Goal: Use online tool/utility: Utilize a website feature to perform a specific function

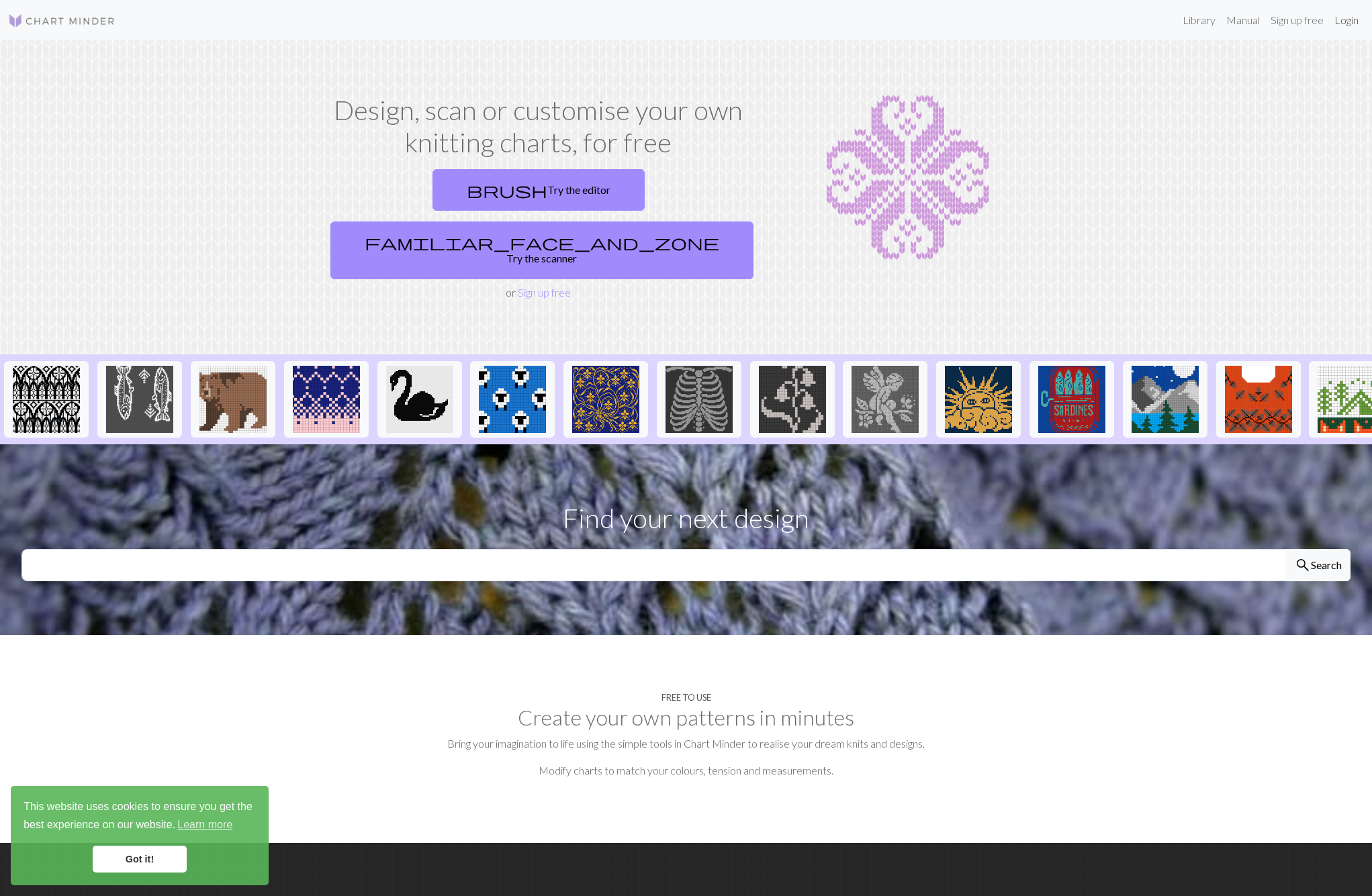
click at [1357, 23] on link "Login" at bounding box center [1346, 20] width 35 height 27
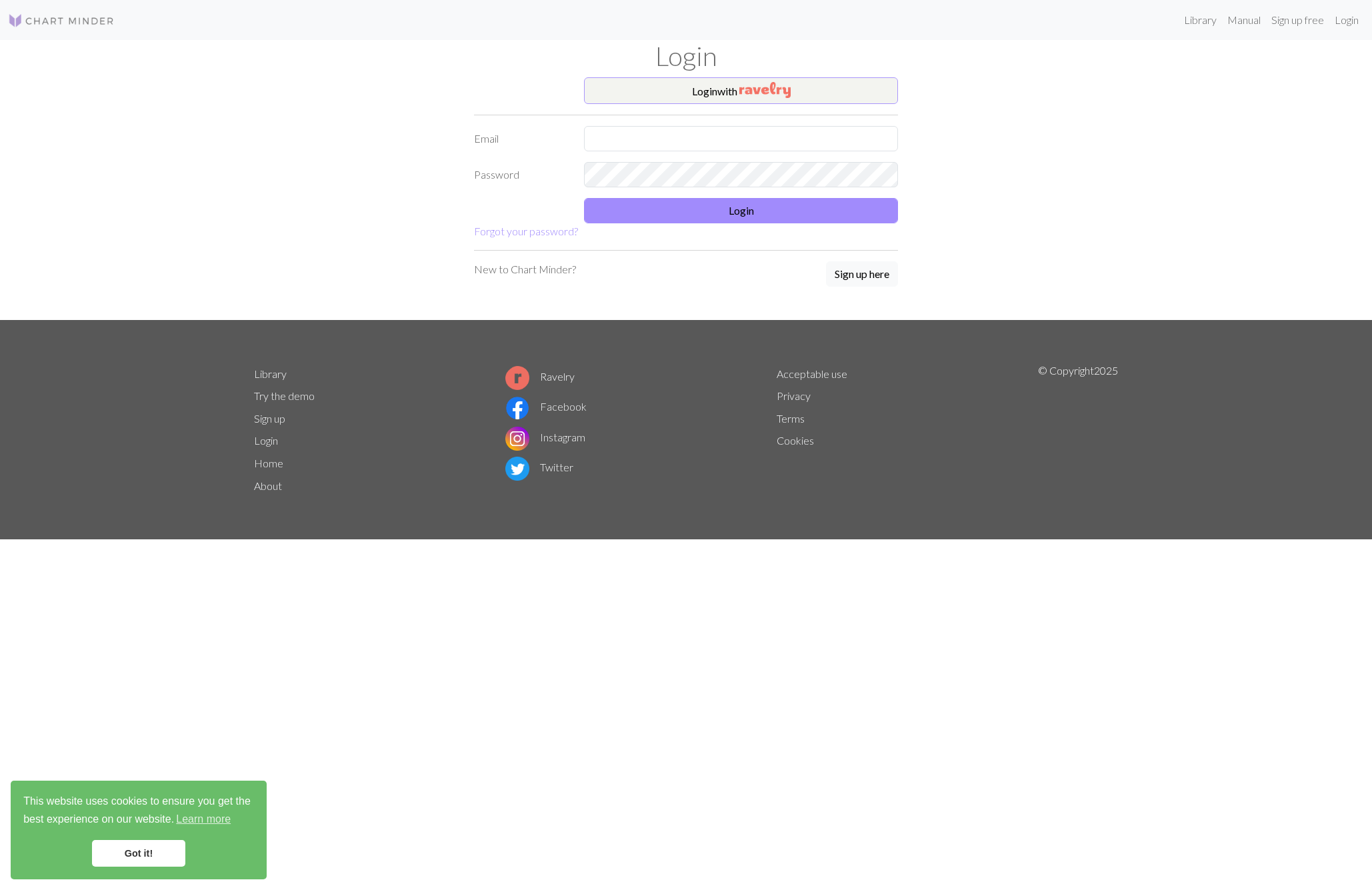
click at [764, 93] on img "button" at bounding box center [765, 90] width 51 height 16
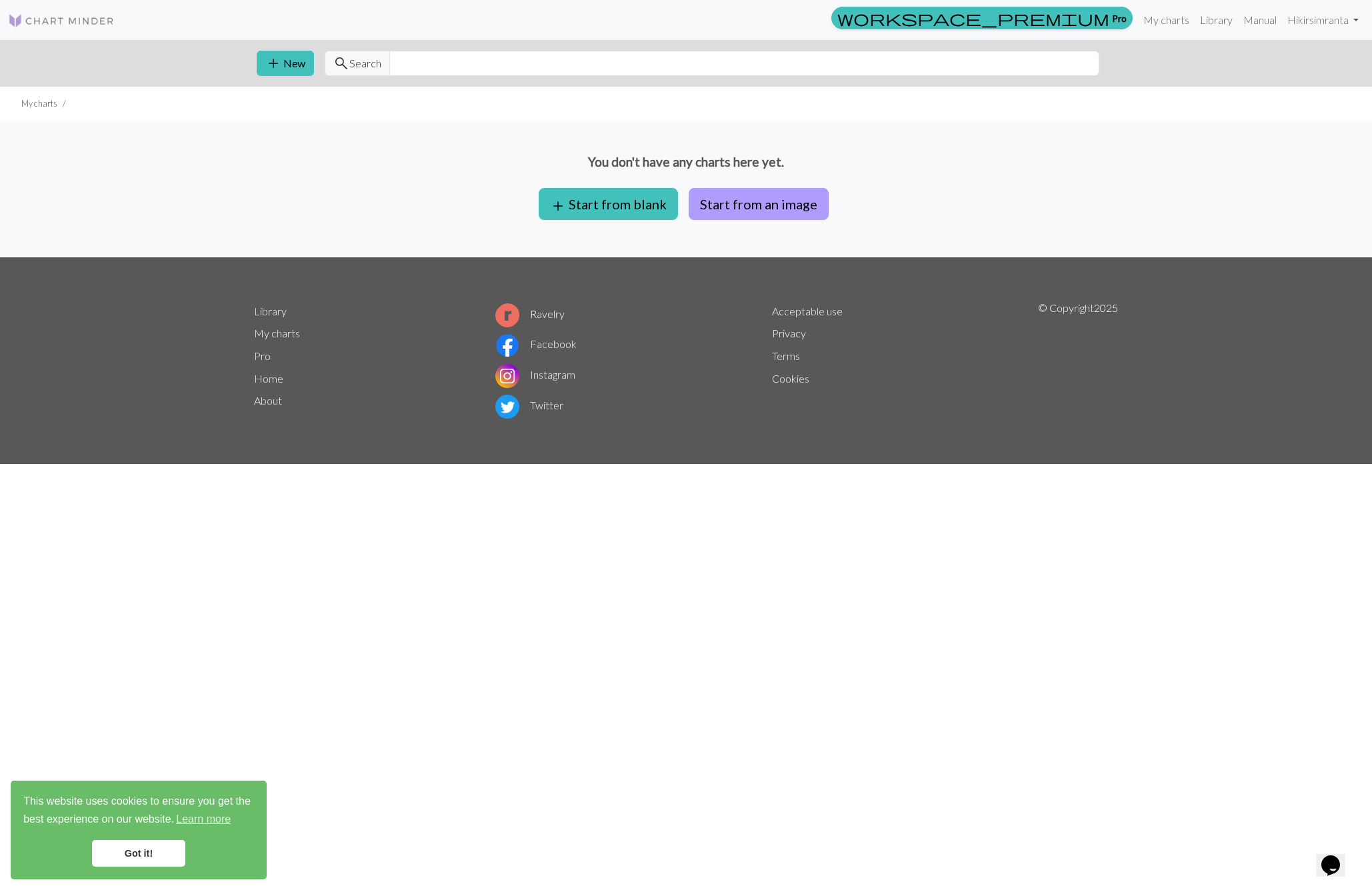
click at [775, 204] on button "Start from an image" at bounding box center [759, 204] width 140 height 32
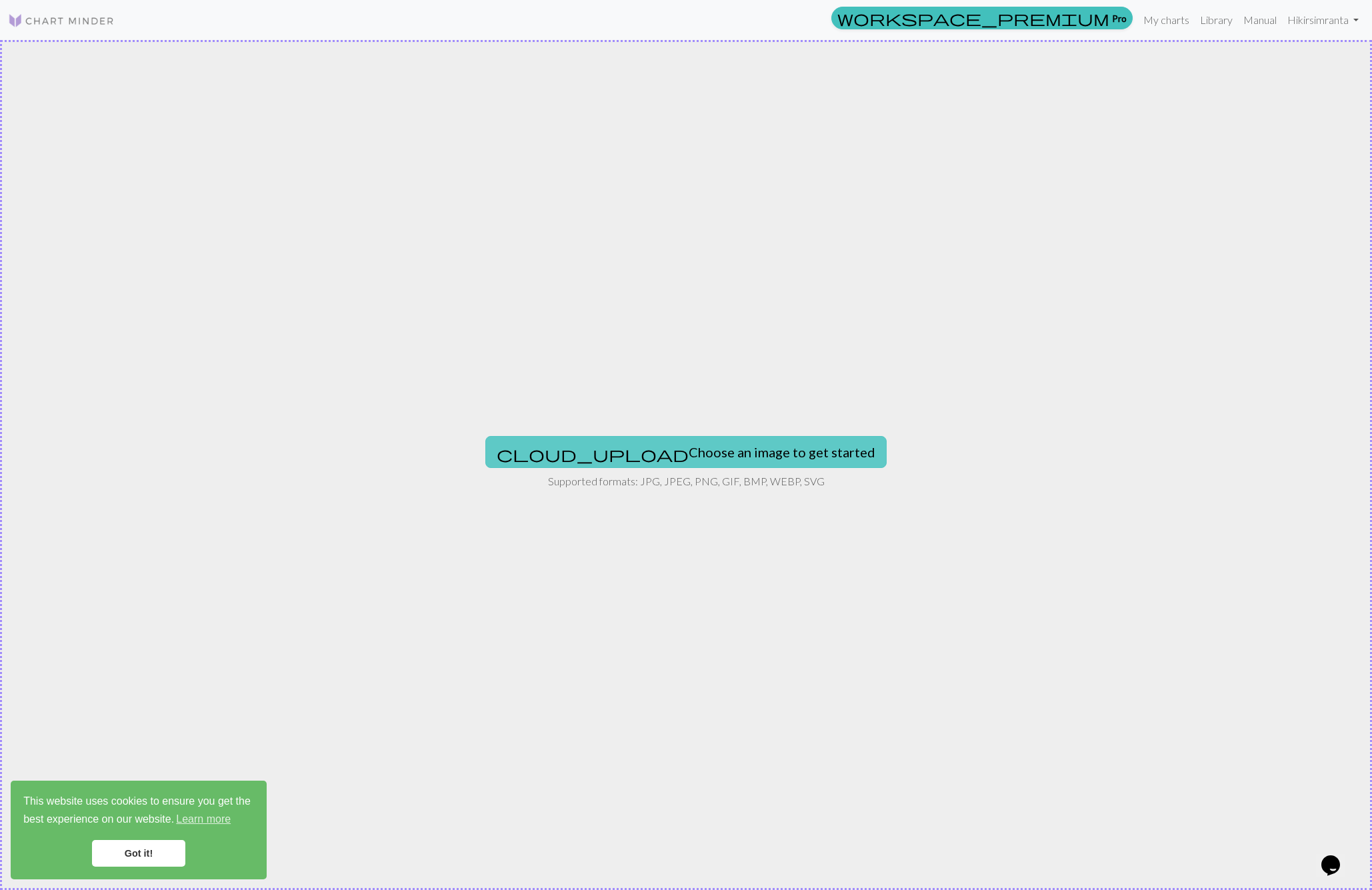
scroll to position [1, 0]
click at [706, 457] on button "cloud_upload Choose an image to get started" at bounding box center [686, 452] width 402 height 32
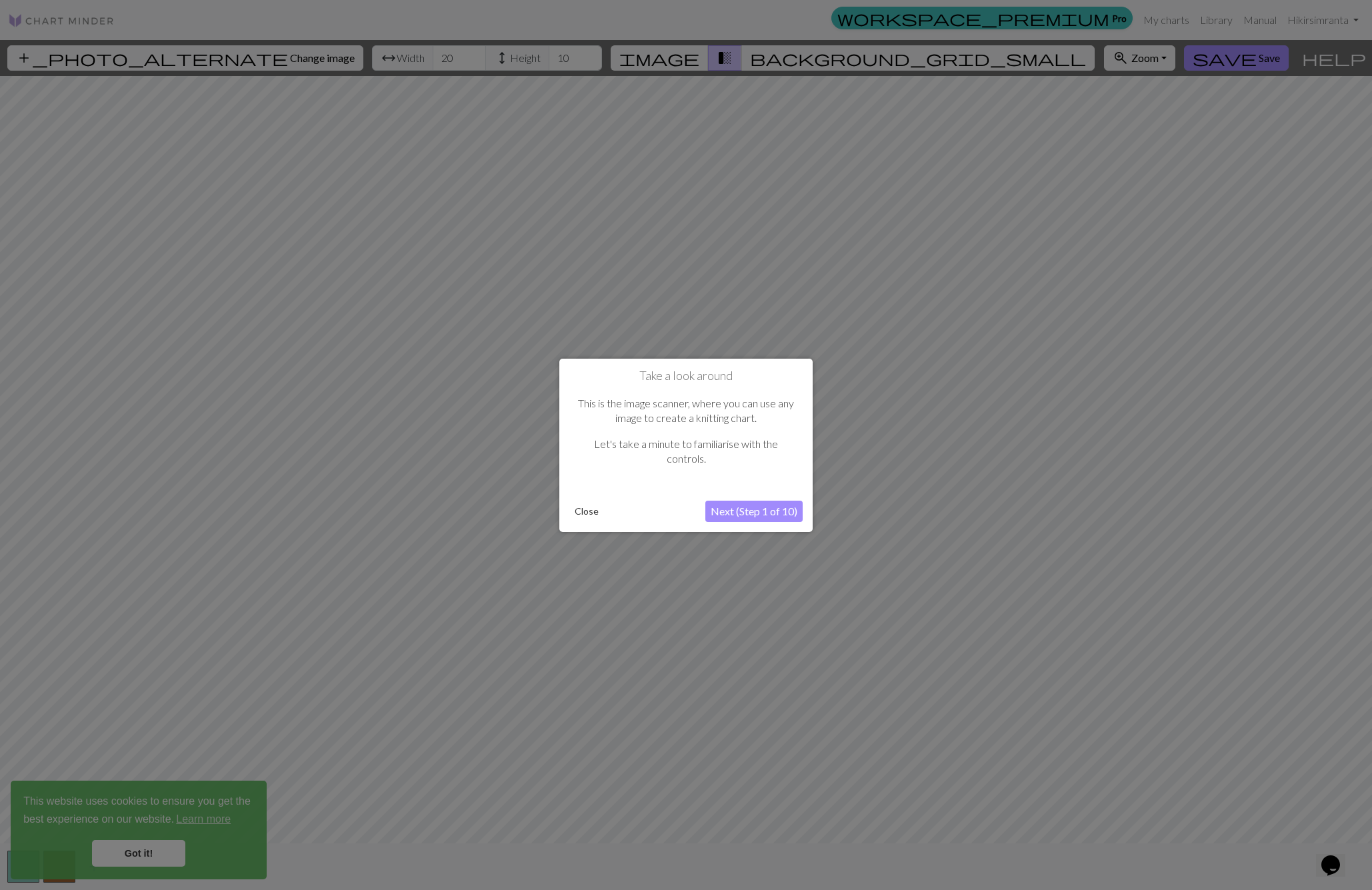
click at [751, 510] on button "Next (Step 1 of 10)" at bounding box center [754, 511] width 97 height 21
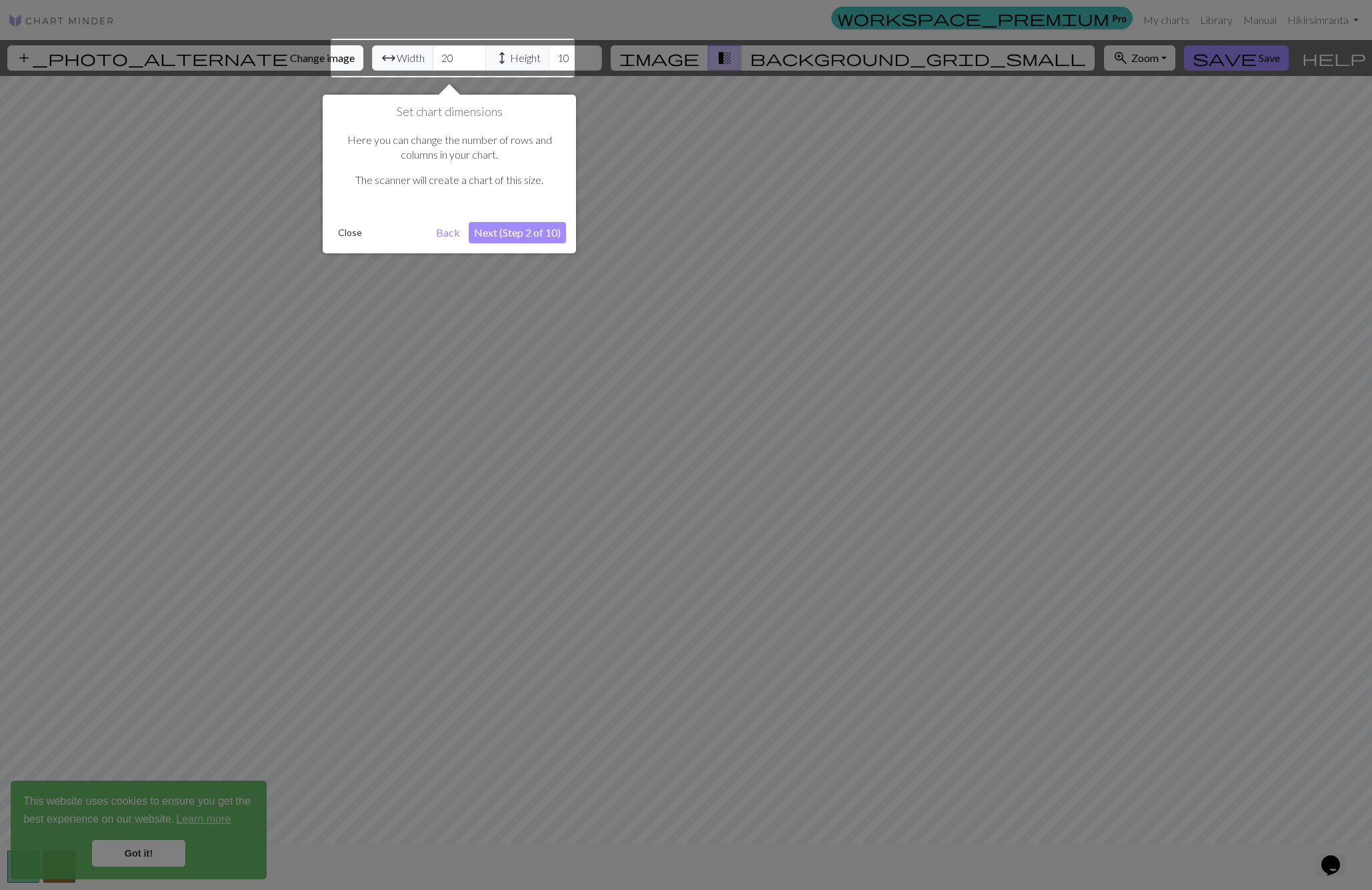
scroll to position [0, 0]
click at [524, 234] on button "Next (Step 2 of 10)" at bounding box center [521, 232] width 97 height 21
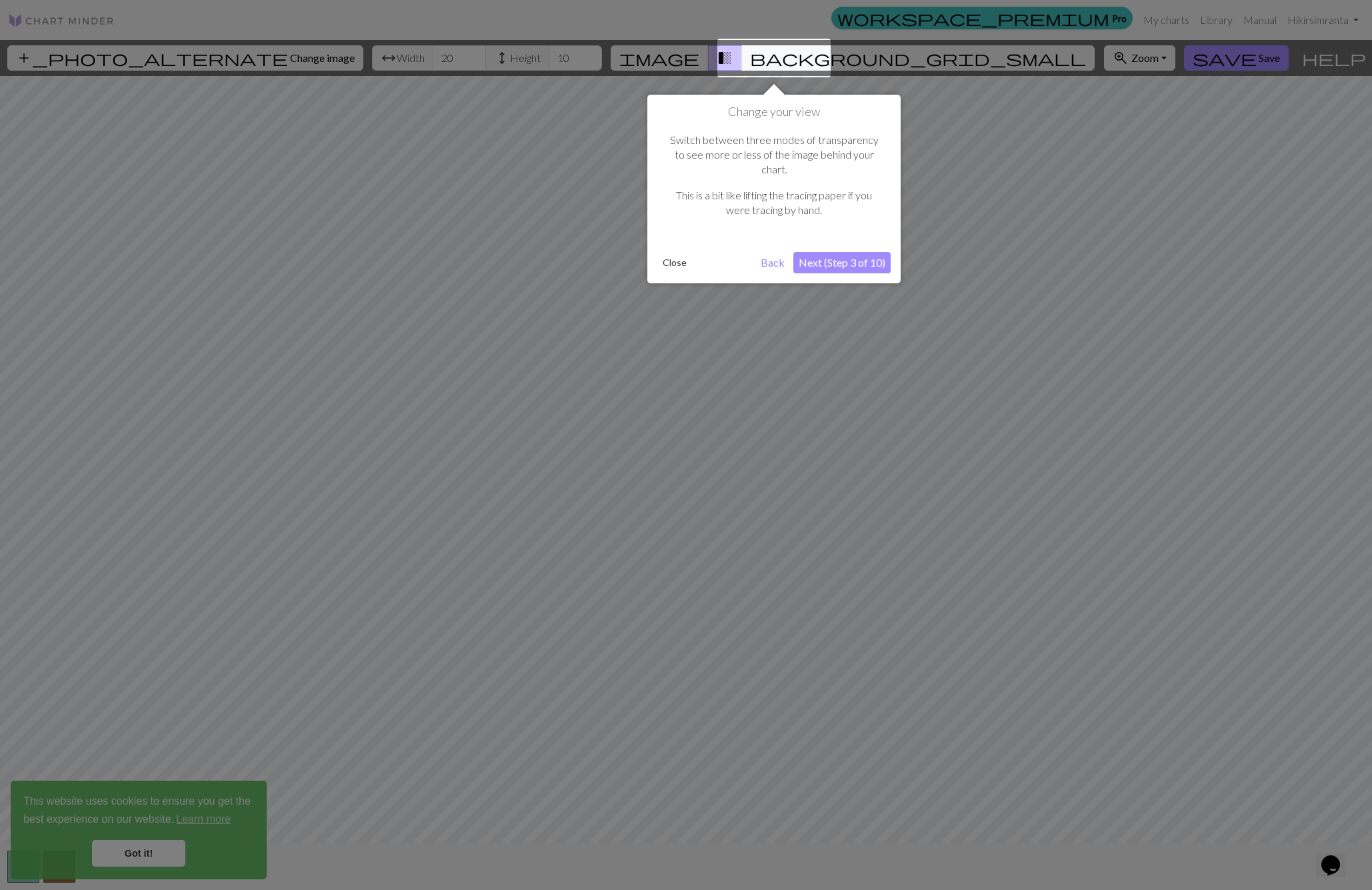
click at [674, 253] on button "Close" at bounding box center [674, 262] width 34 height 20
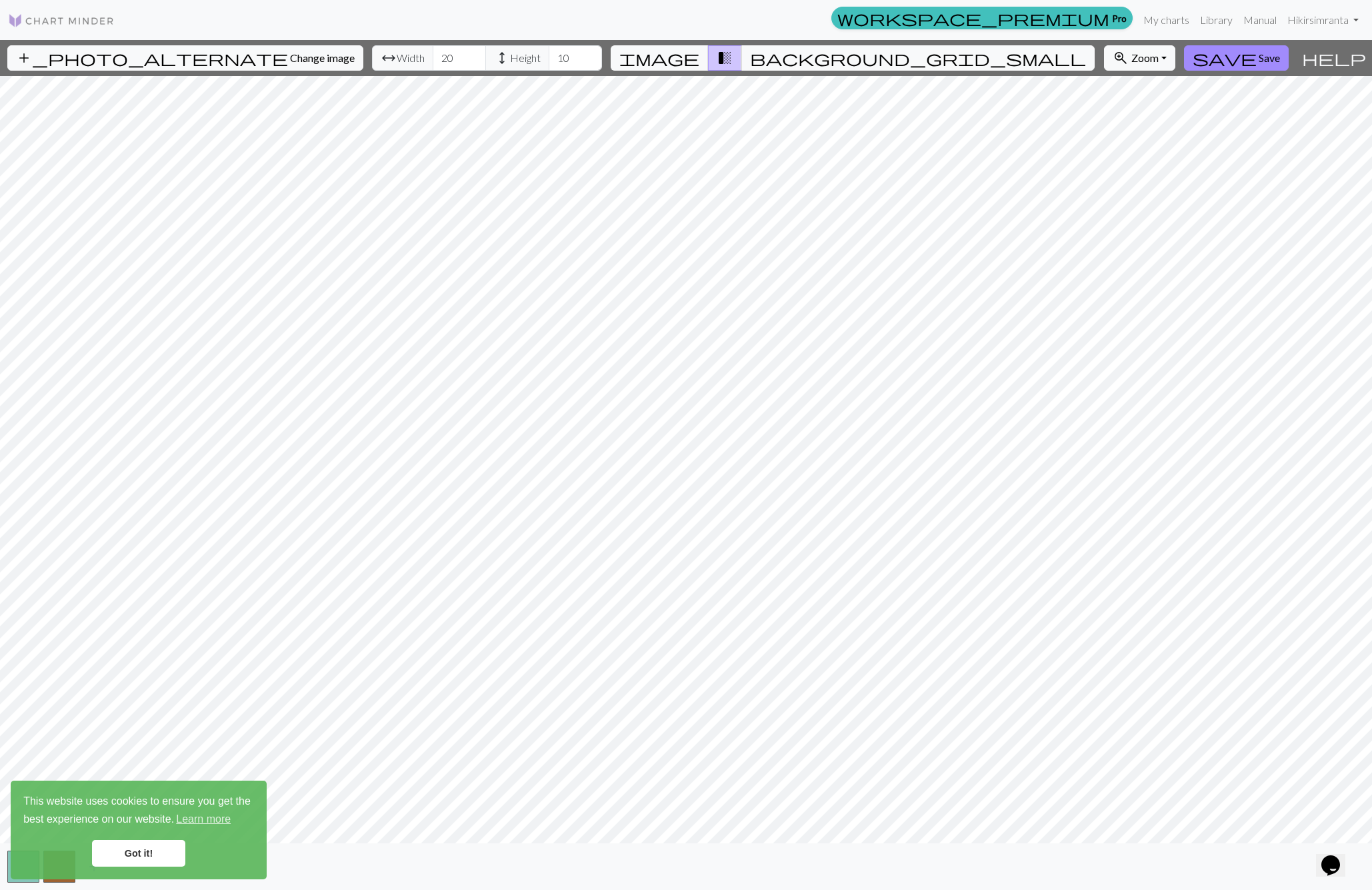
click at [132, 860] on link "Got it!" at bounding box center [139, 853] width 93 height 27
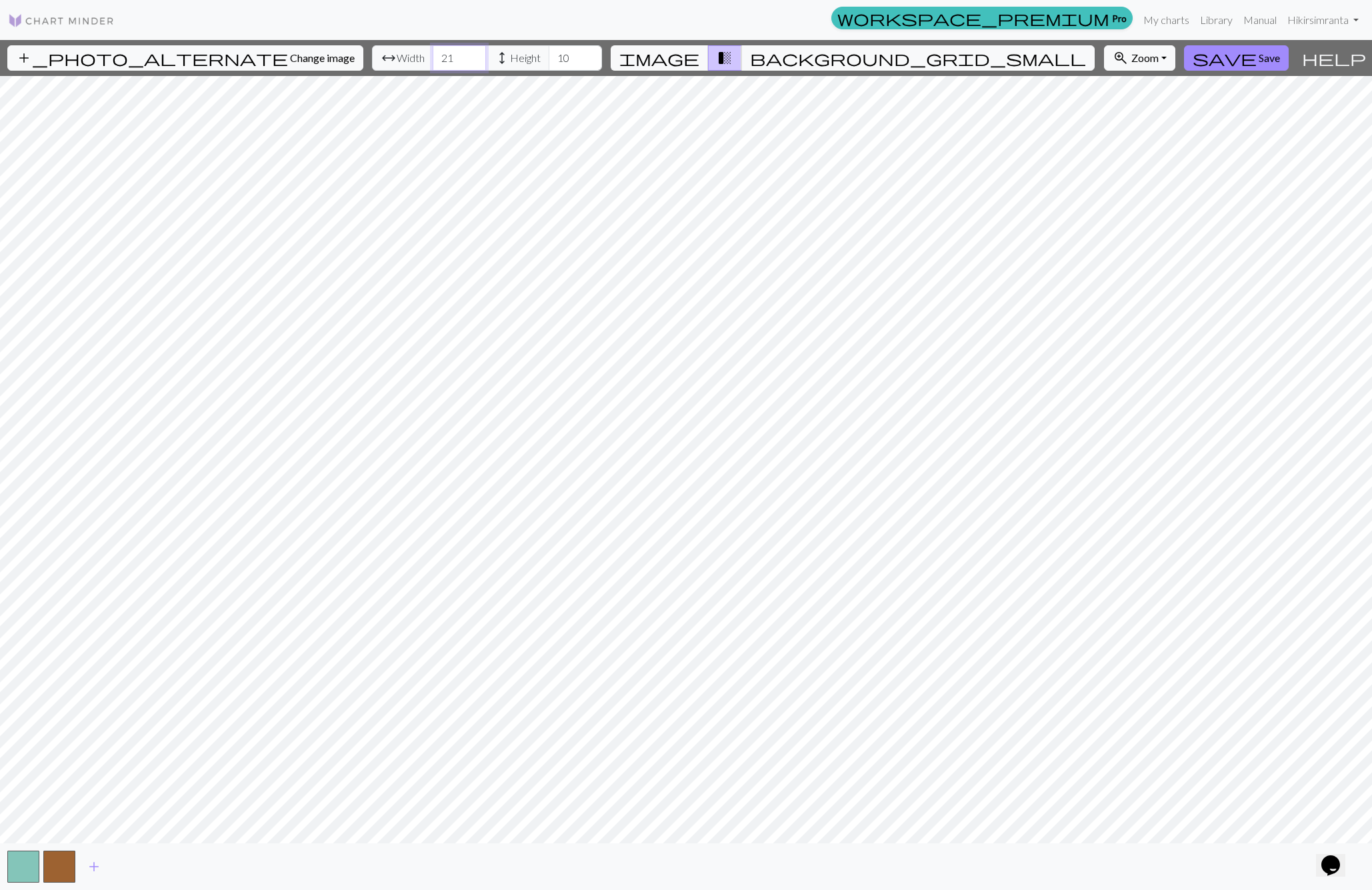
click at [439, 56] on input "21" at bounding box center [459, 58] width 53 height 26
click at [439, 56] on input "22" at bounding box center [459, 58] width 53 height 26
click at [439, 56] on input "23" at bounding box center [459, 58] width 53 height 26
click at [439, 56] on input "24" at bounding box center [459, 58] width 53 height 26
click at [439, 56] on input "25" at bounding box center [459, 58] width 53 height 26
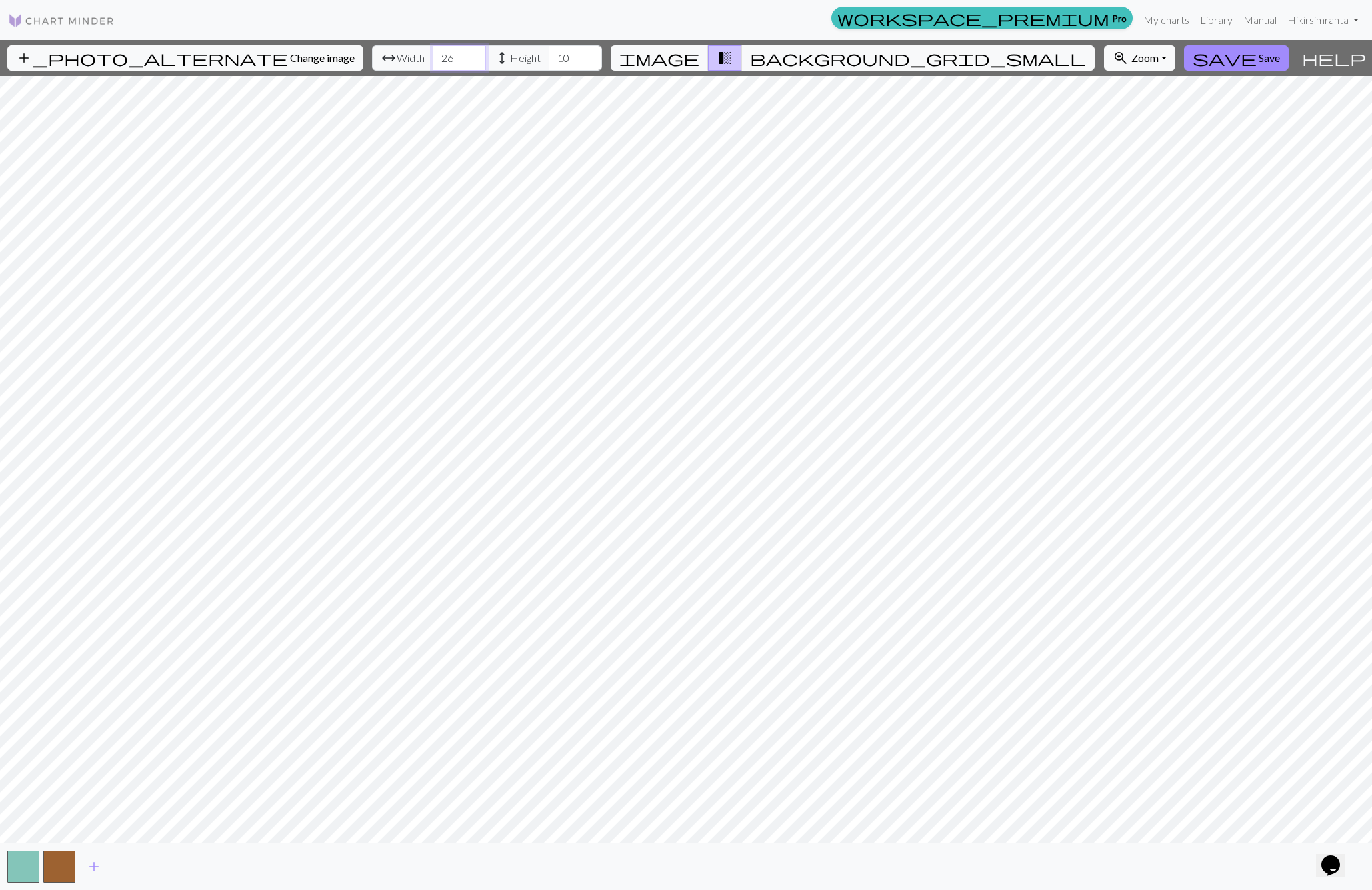
click at [439, 56] on input "26" at bounding box center [459, 58] width 53 height 26
click at [439, 56] on input "27" at bounding box center [459, 58] width 53 height 26
click at [439, 56] on input "28" at bounding box center [459, 58] width 53 height 26
click at [439, 56] on input "29" at bounding box center [459, 58] width 53 height 26
click at [439, 56] on input "30" at bounding box center [459, 58] width 53 height 26
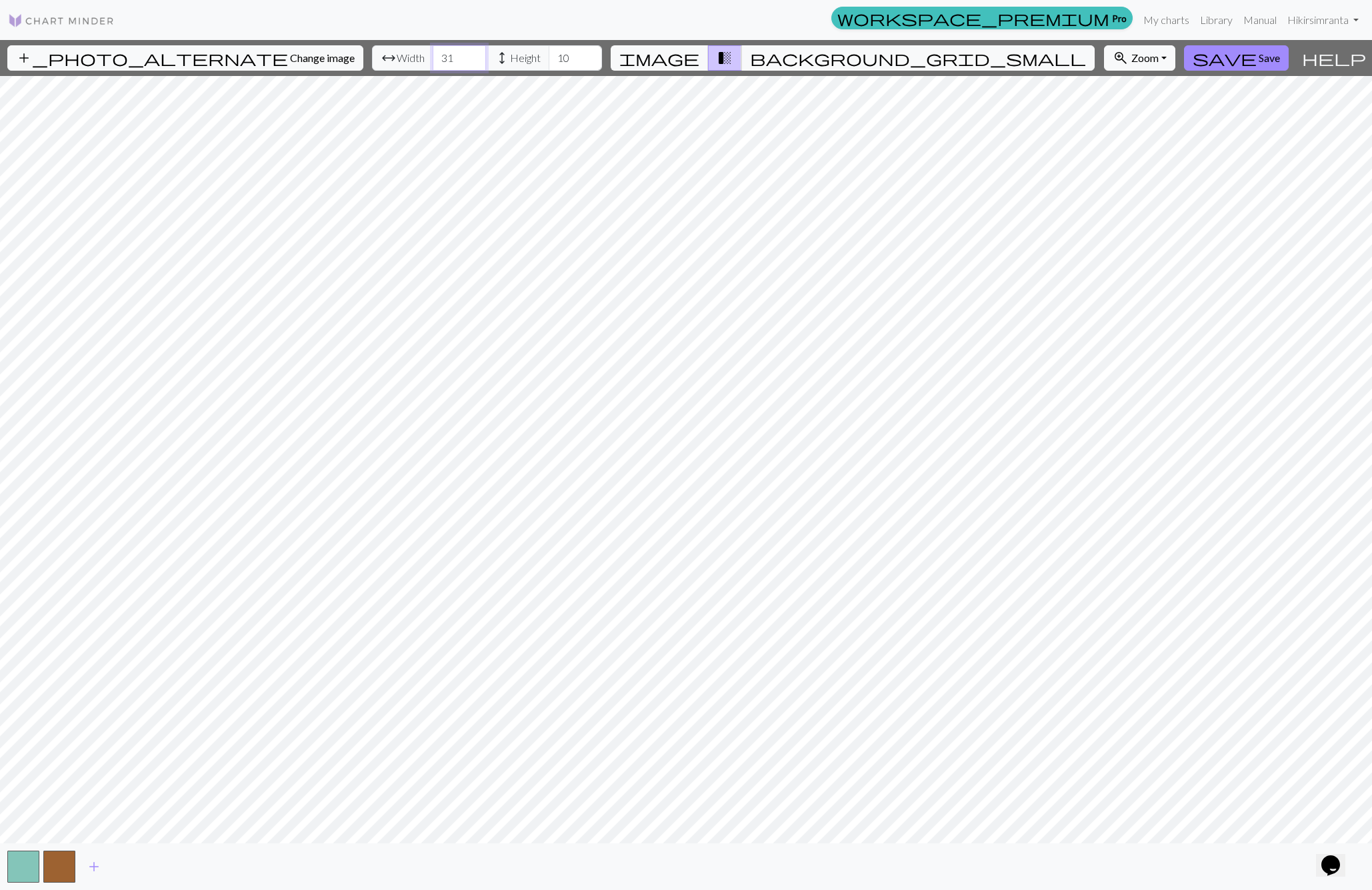
click at [439, 56] on input "31" at bounding box center [459, 58] width 53 height 26
click at [439, 56] on input "32" at bounding box center [459, 58] width 53 height 26
click at [439, 56] on input "33" at bounding box center [459, 58] width 53 height 26
click at [439, 56] on input "34" at bounding box center [459, 58] width 53 height 26
click at [439, 56] on input "35" at bounding box center [459, 58] width 53 height 26
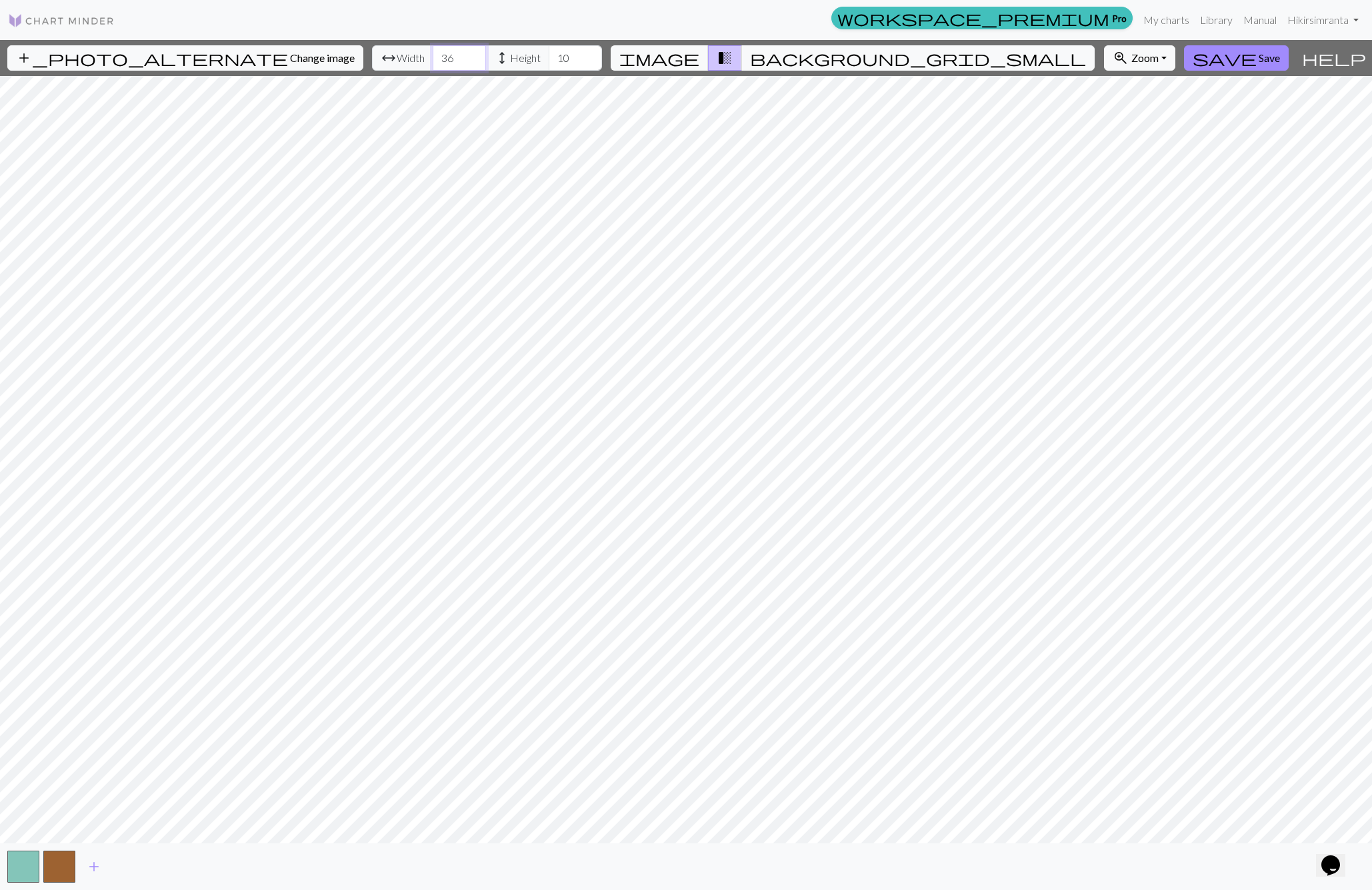
click at [439, 56] on input "36" at bounding box center [459, 58] width 53 height 26
click at [439, 56] on input "37" at bounding box center [459, 58] width 53 height 26
click at [439, 56] on input "38" at bounding box center [459, 58] width 53 height 26
click at [439, 56] on input "39" at bounding box center [459, 58] width 53 height 26
click at [439, 56] on input "40" at bounding box center [459, 58] width 53 height 26
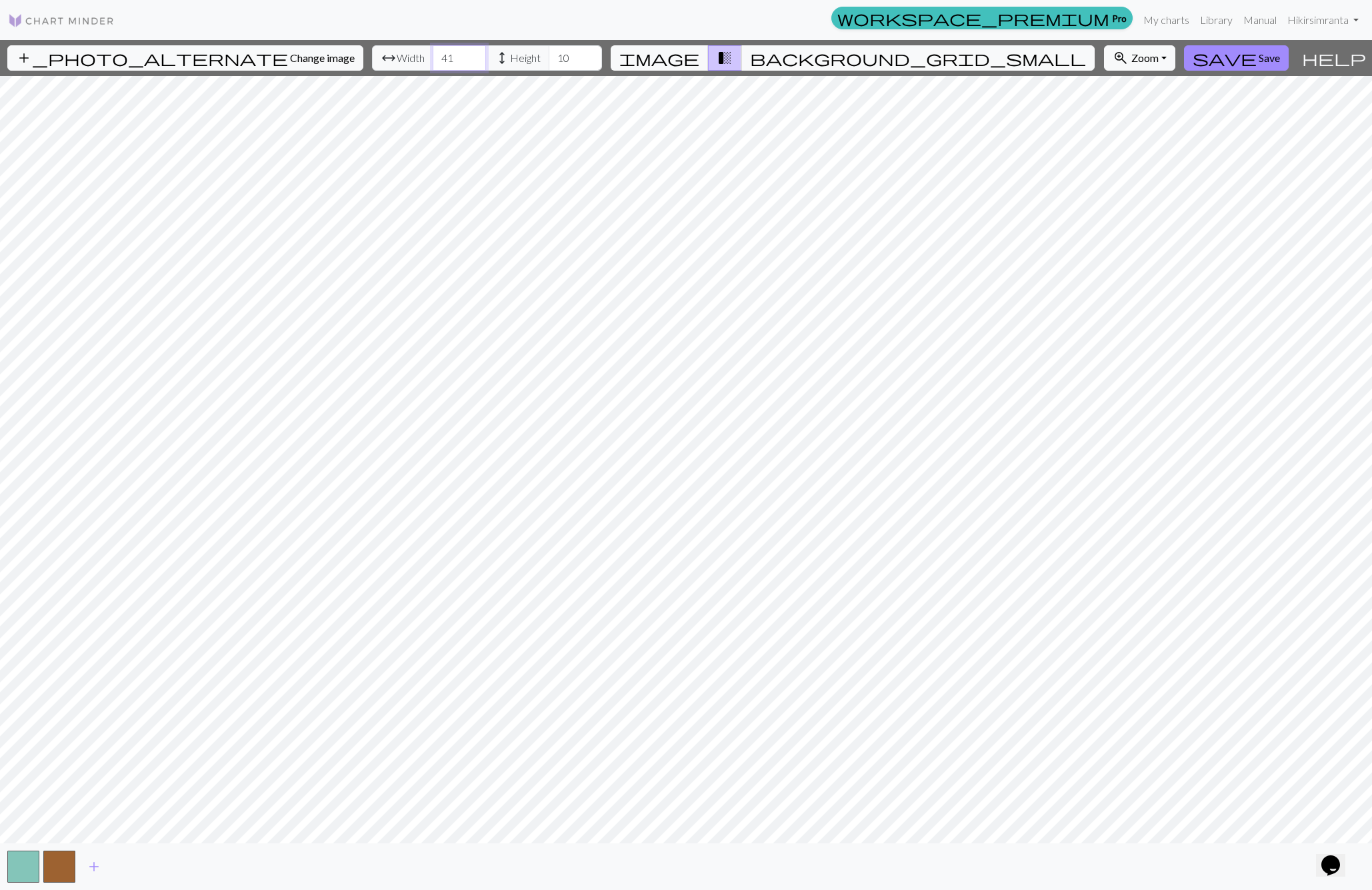
click at [439, 56] on input "41" at bounding box center [459, 58] width 53 height 26
click at [439, 56] on input "42" at bounding box center [459, 58] width 53 height 26
click at [439, 56] on input "43" at bounding box center [459, 58] width 53 height 26
click at [439, 56] on input "44" at bounding box center [459, 58] width 53 height 26
click at [439, 56] on input "45" at bounding box center [459, 58] width 53 height 26
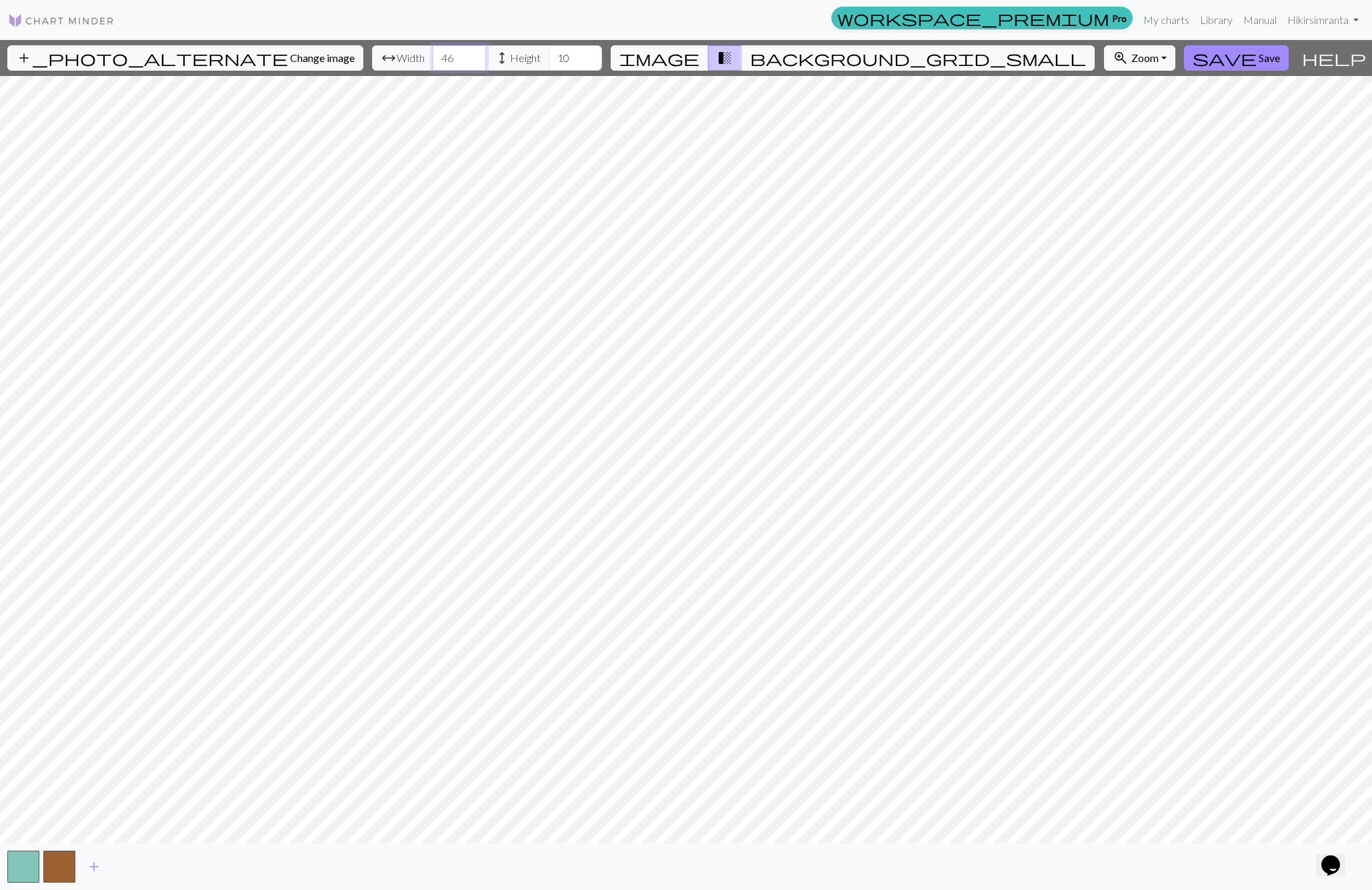
click at [439, 56] on input "46" at bounding box center [459, 58] width 53 height 26
click at [439, 56] on input "47" at bounding box center [459, 58] width 53 height 26
click at [439, 56] on input "48" at bounding box center [459, 58] width 53 height 26
click at [439, 56] on input "49" at bounding box center [459, 58] width 53 height 26
click at [439, 56] on input "50" at bounding box center [459, 58] width 53 height 26
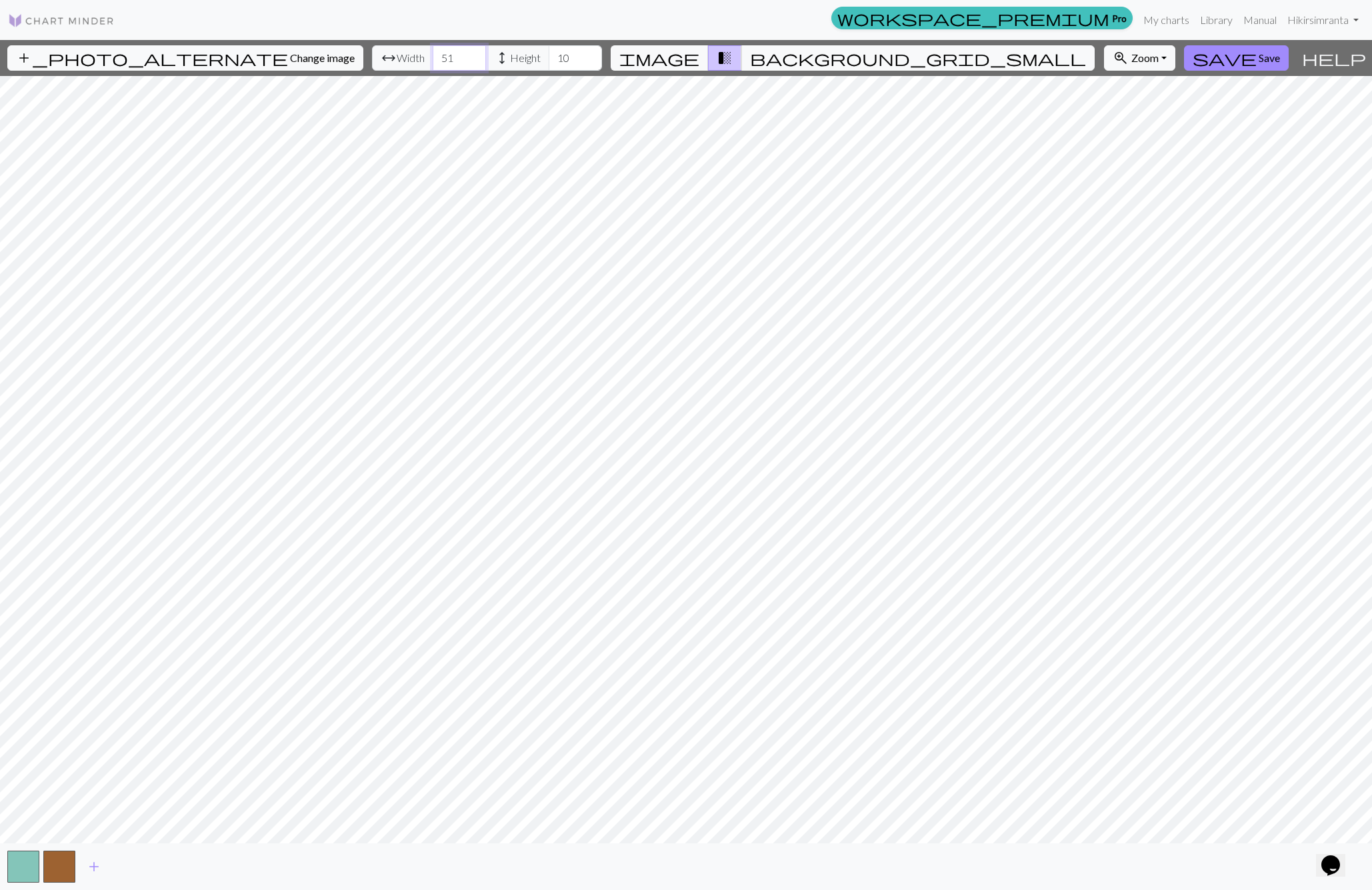
click at [439, 56] on input "51" at bounding box center [459, 58] width 53 height 26
click at [439, 56] on input "52" at bounding box center [459, 58] width 53 height 26
drag, startPoint x: 419, startPoint y: 57, endPoint x: 408, endPoint y: 57, distance: 11.0
click at [433, 57] on input "52" at bounding box center [459, 58] width 53 height 26
type input "0"
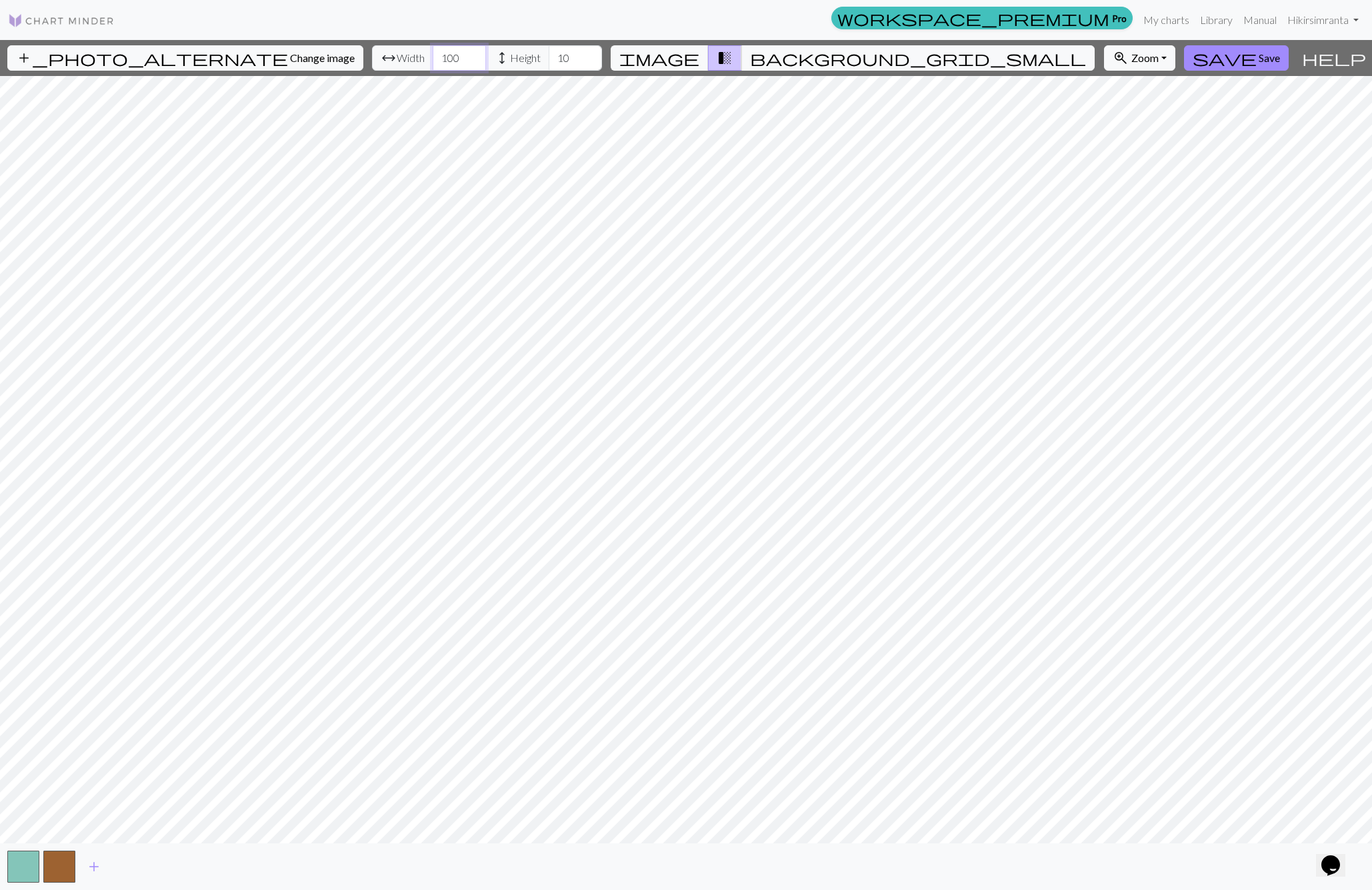
type input "100"
drag, startPoint x: 534, startPoint y: 58, endPoint x: 527, endPoint y: 57, distance: 7.1
click at [549, 57] on input "10" at bounding box center [575, 58] width 53 height 26
type input "100"
click at [140, 65] on button "add_photo_alternate Change image" at bounding box center [185, 58] width 356 height 26
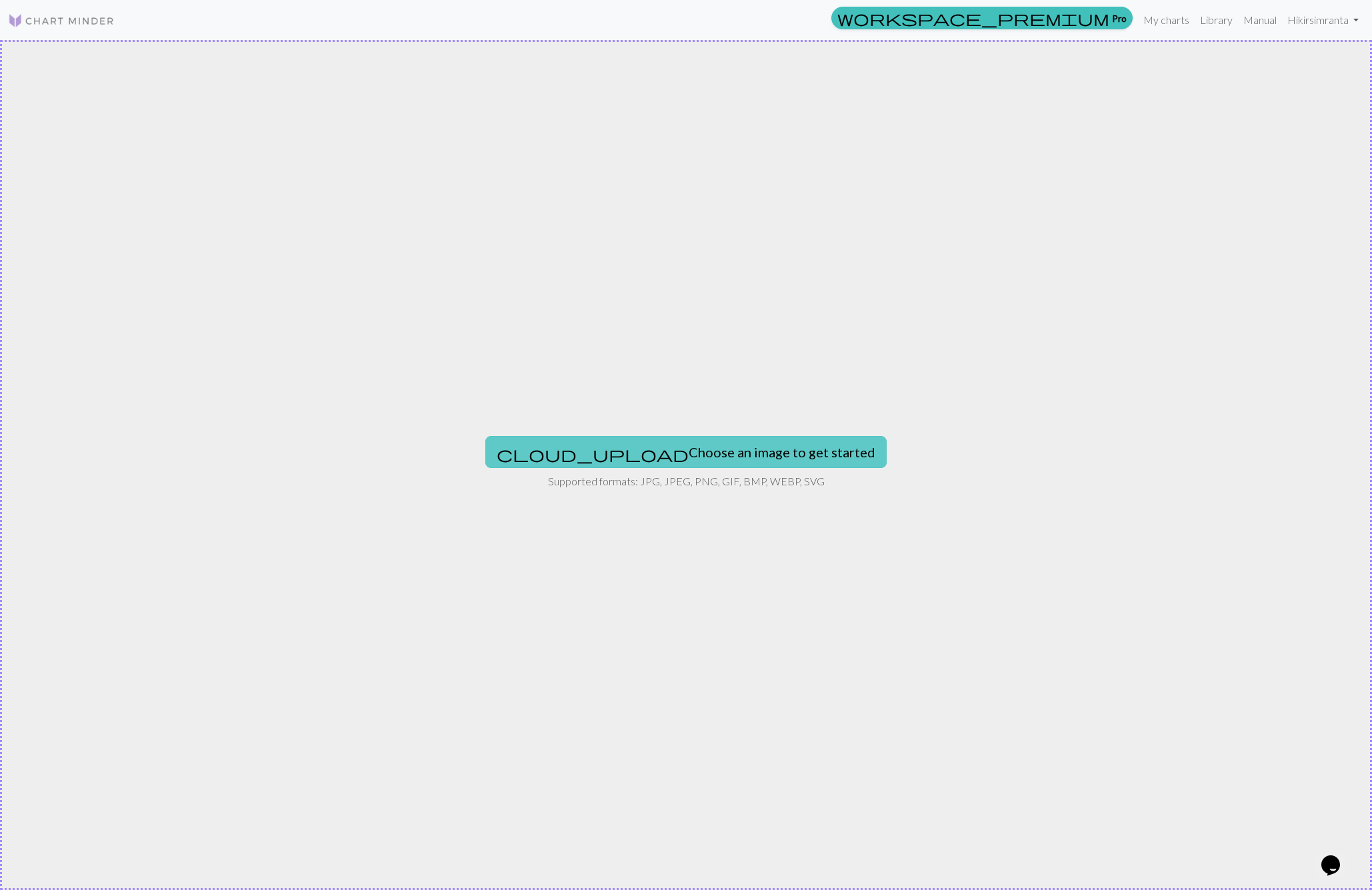
click at [763, 449] on button "cloud_upload Choose an image to get started" at bounding box center [686, 452] width 402 height 32
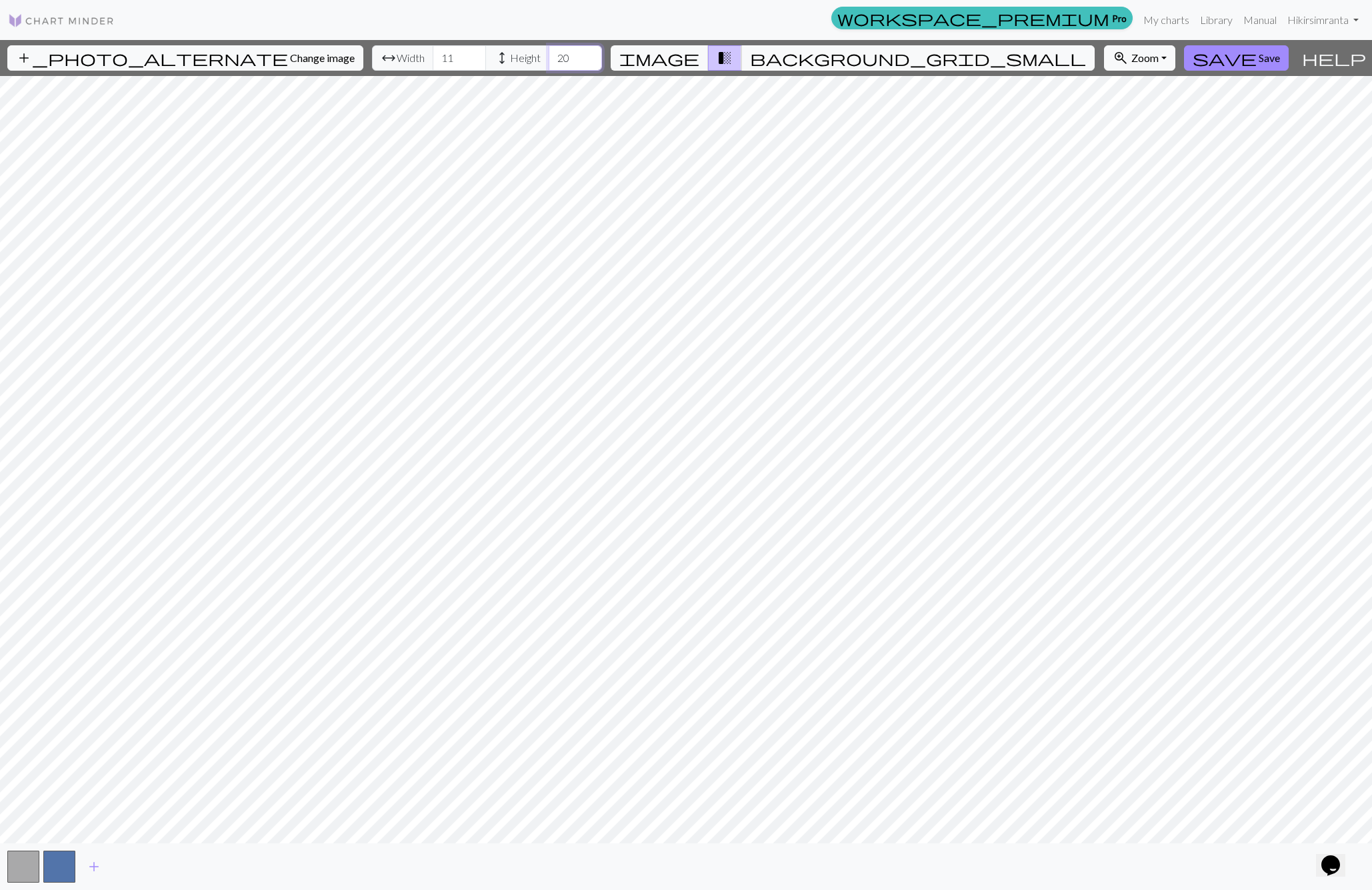
drag, startPoint x: 536, startPoint y: 55, endPoint x: 519, endPoint y: 55, distance: 17.0
click at [549, 55] on input "20" at bounding box center [575, 58] width 53 height 26
type input "50"
drag, startPoint x: 425, startPoint y: 58, endPoint x: 407, endPoint y: 57, distance: 18.0
click at [433, 57] on input "11" at bounding box center [459, 58] width 53 height 26
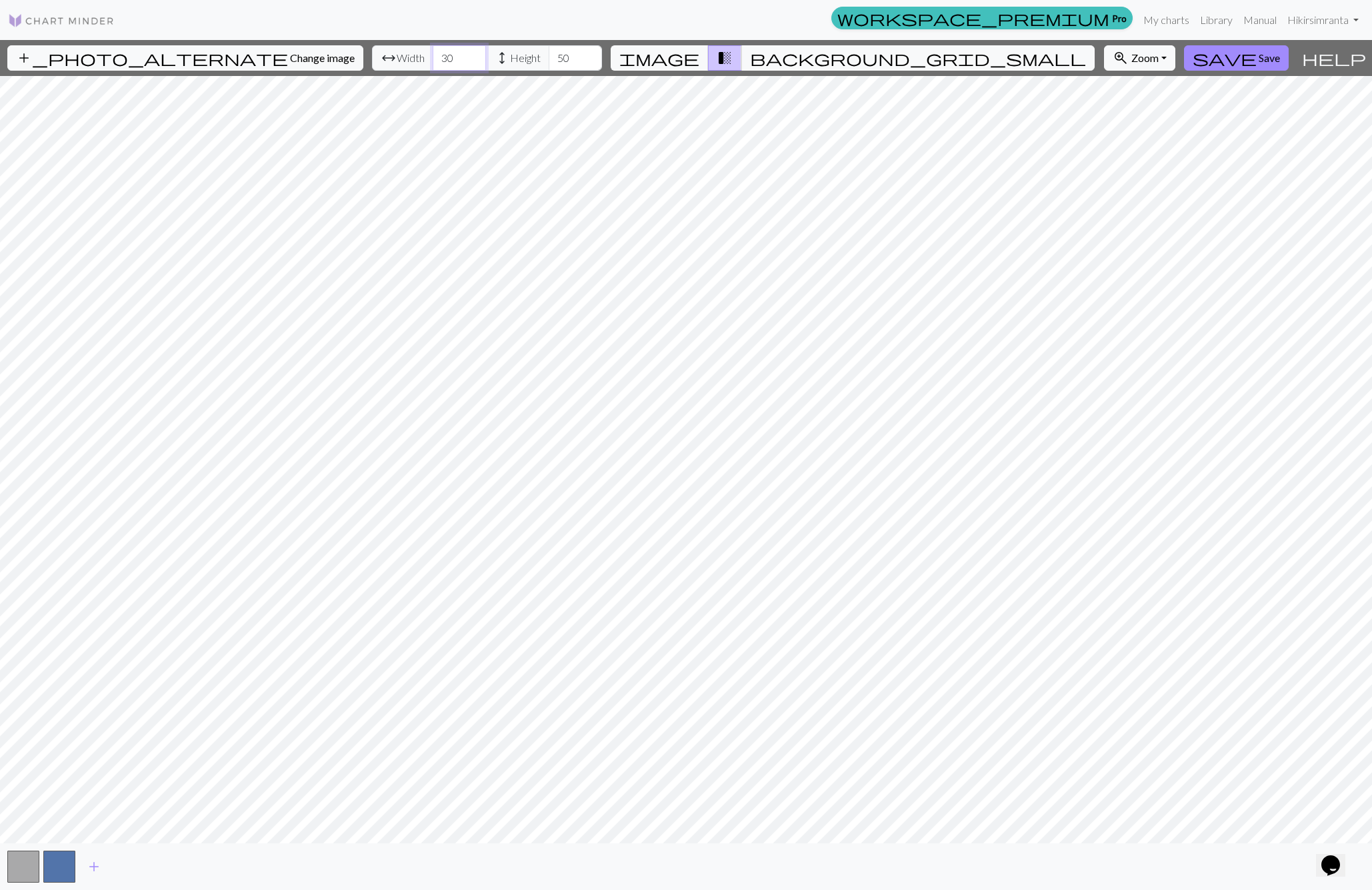
type input "30"
click at [1104, 61] on button "zoom_in Zoom Zoom" at bounding box center [1140, 58] width 72 height 26
click at [1105, 164] on button "50%" at bounding box center [1157, 162] width 105 height 21
